Goal: Information Seeking & Learning: Learn about a topic

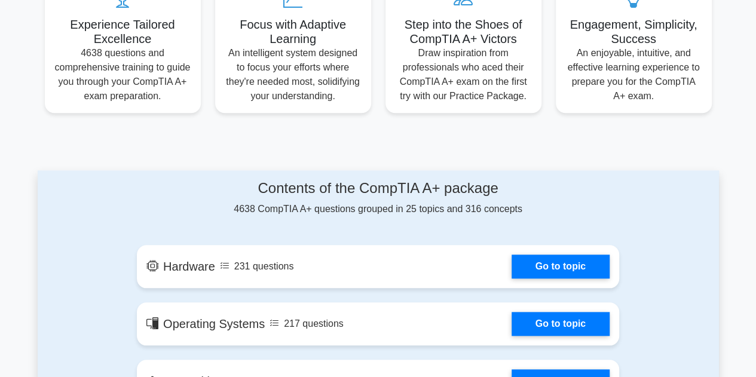
scroll to position [468, 0]
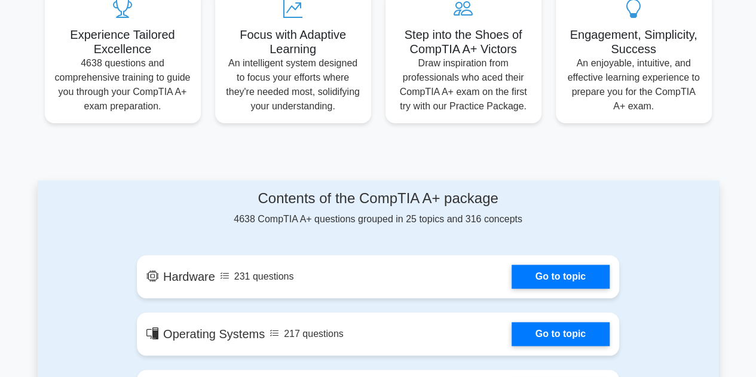
click at [542, 274] on link "Go to topic" at bounding box center [561, 277] width 98 height 24
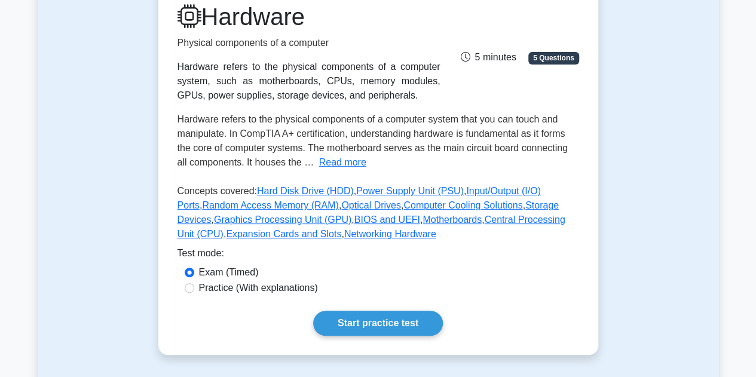
scroll to position [486, 0]
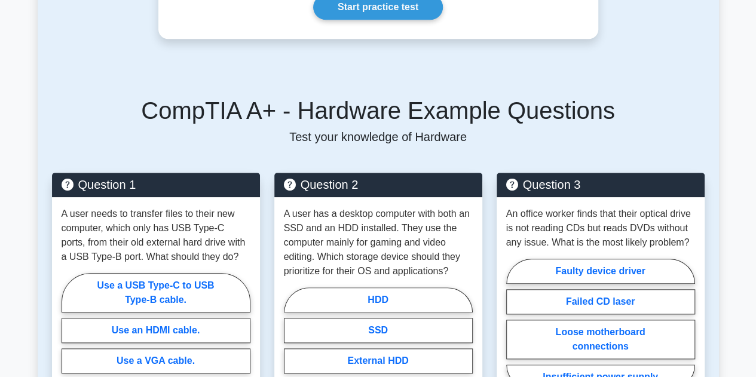
click at [0, 185] on main "Back to CompTIA A+ (CompTIA A+) Test Flashcards Hardware Physical components of…" at bounding box center [378, 227] width 756 height 1350
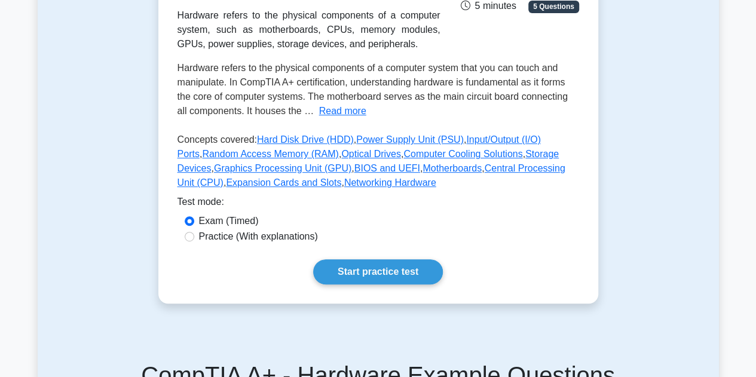
scroll to position [221, 0]
click at [190, 233] on input "Practice (With explanations)" at bounding box center [190, 238] width 10 height 10
radio input "true"
click at [366, 269] on link "Start practice test" at bounding box center [378, 272] width 130 height 25
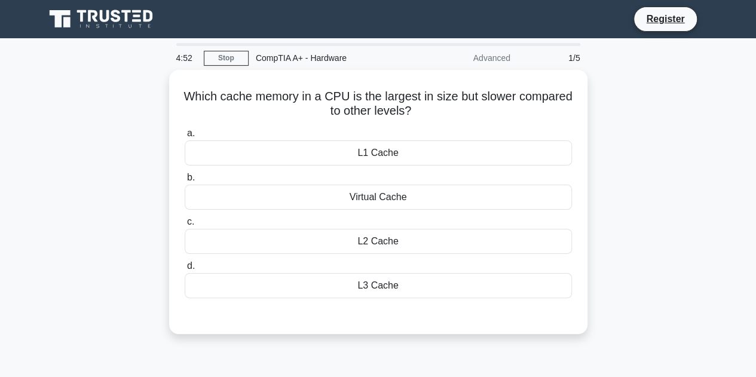
click at [373, 235] on div "L2 Cache" at bounding box center [378, 241] width 387 height 25
click at [185, 226] on input "c. L2 Cache" at bounding box center [185, 222] width 0 height 8
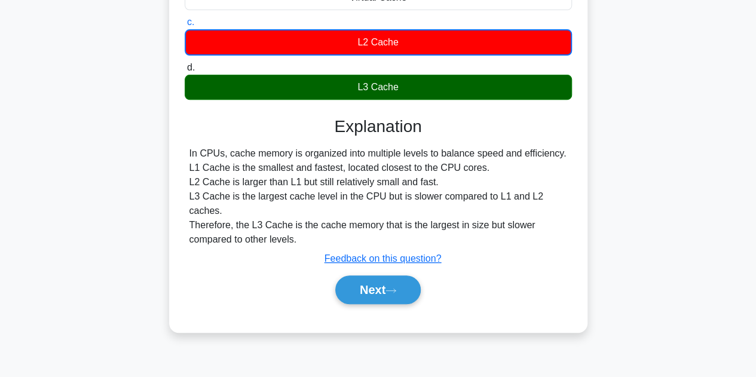
scroll to position [203, 0]
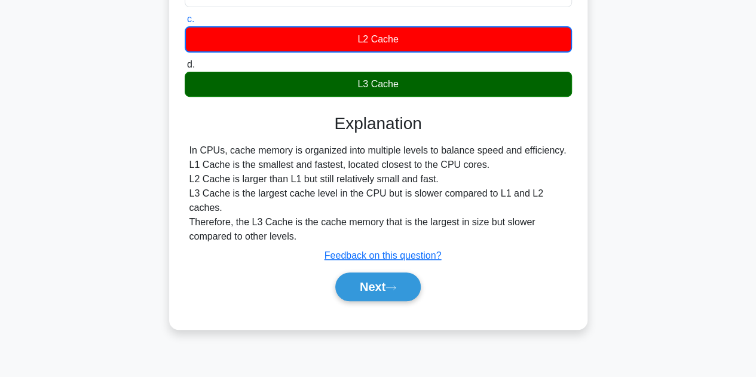
click at [396, 285] on icon at bounding box center [391, 288] width 11 height 7
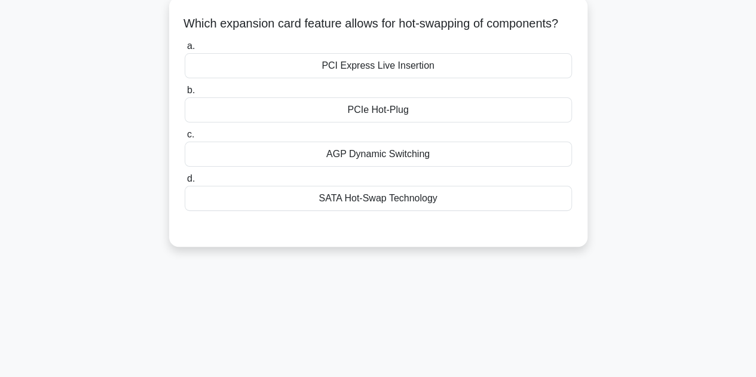
scroll to position [0, 0]
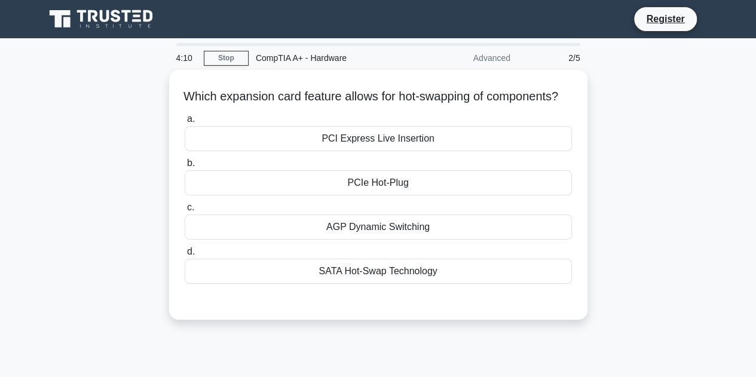
click at [353, 238] on div "AGP Dynamic Switching" at bounding box center [378, 227] width 387 height 25
click at [185, 212] on input "c. AGP Dynamic Switching" at bounding box center [185, 208] width 0 height 8
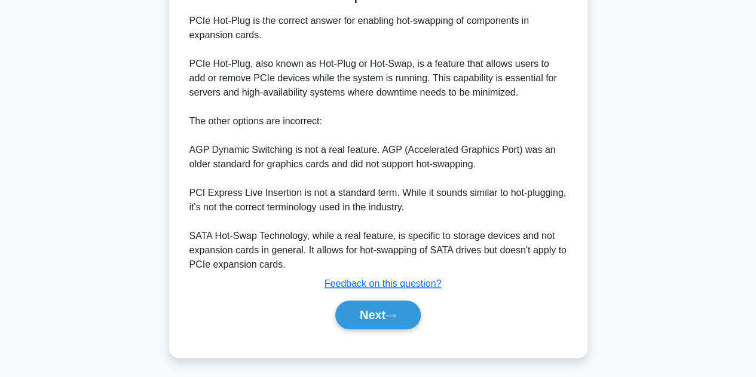
scroll to position [331, 0]
click at [379, 322] on button "Next" at bounding box center [378, 315] width 86 height 29
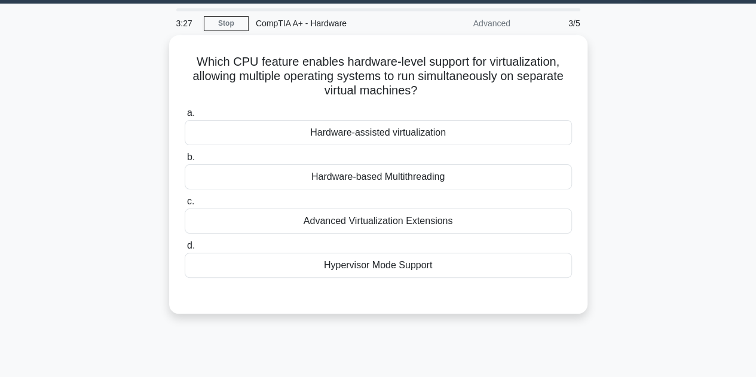
scroll to position [0, 0]
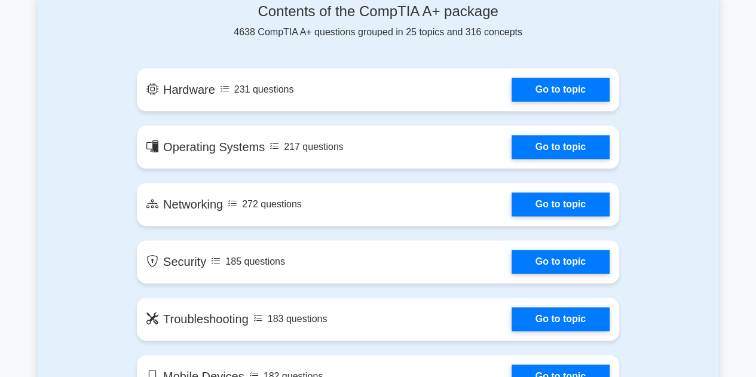
scroll to position [655, 0]
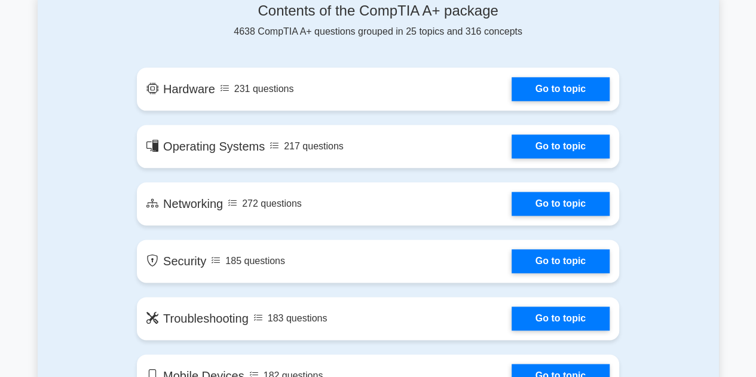
click at [558, 83] on link "Go to topic" at bounding box center [561, 89] width 98 height 24
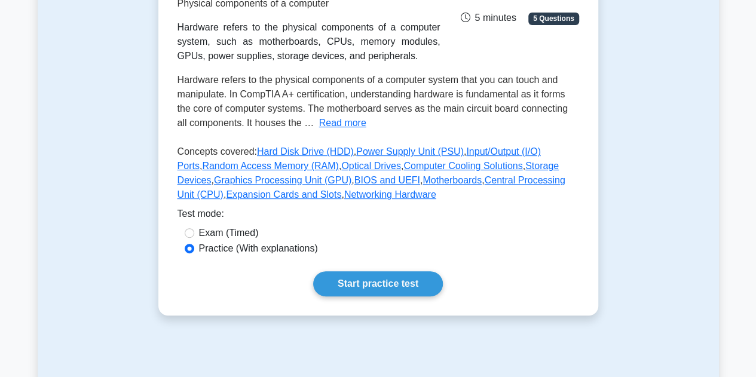
scroll to position [216, 0]
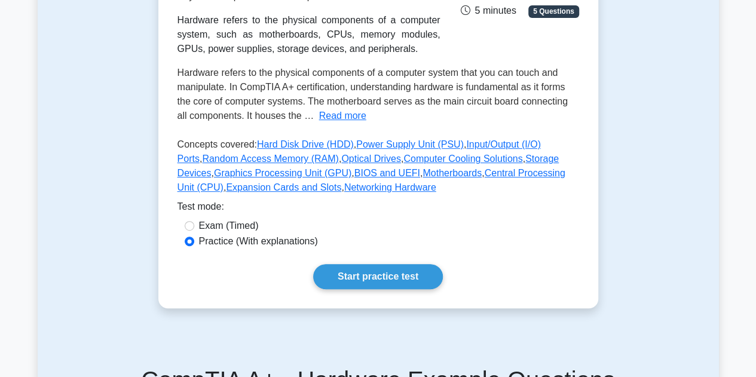
click at [389, 274] on link "Start practice test" at bounding box center [378, 276] width 130 height 25
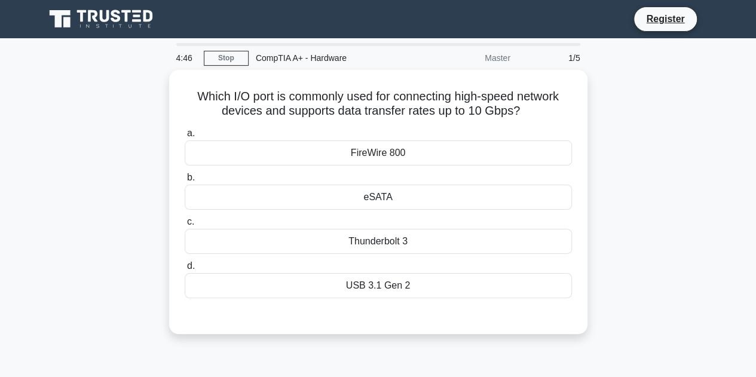
click at [408, 292] on div "USB 3.1 Gen 2" at bounding box center [378, 285] width 387 height 25
click at [185, 270] on input "d. USB 3.1 Gen 2" at bounding box center [185, 266] width 0 height 8
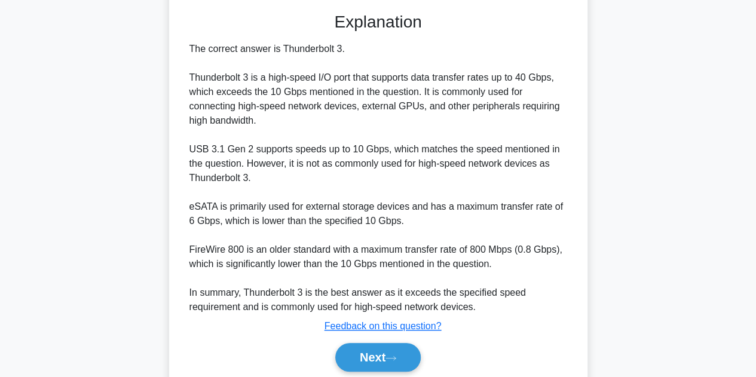
scroll to position [346, 0]
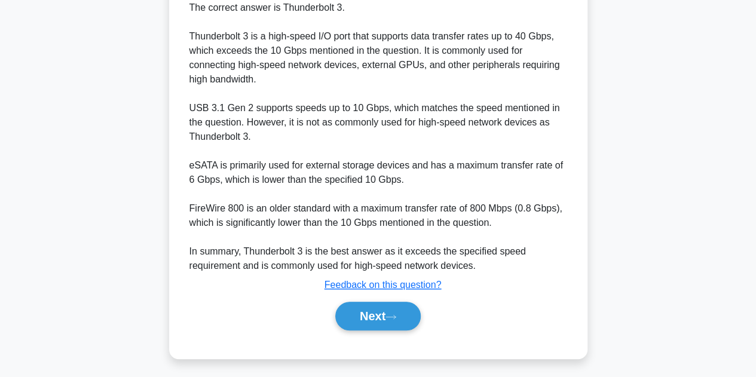
click at [393, 316] on icon at bounding box center [391, 317] width 11 height 7
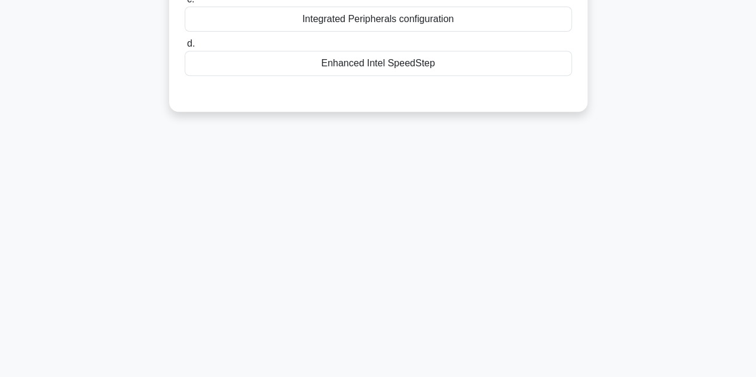
scroll to position [0, 0]
